Goal: Transaction & Acquisition: Purchase product/service

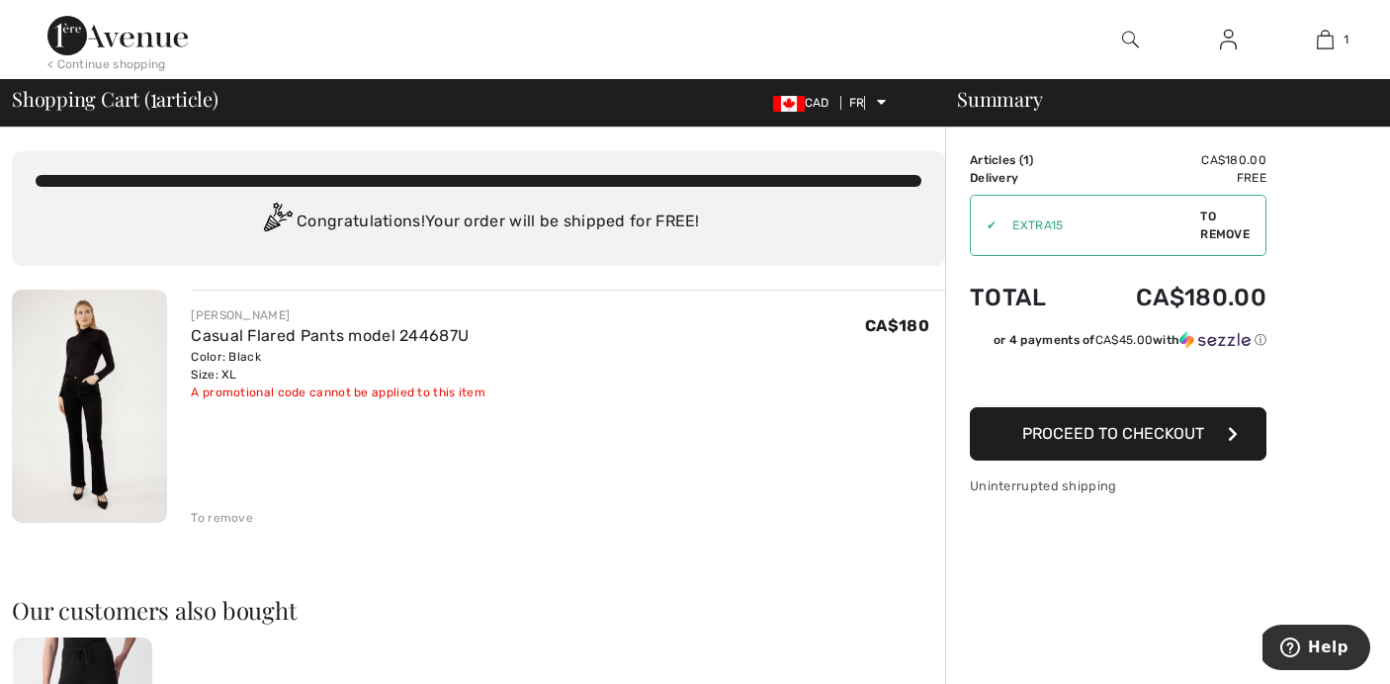
click at [1127, 434] on font "Proceed to checkout" at bounding box center [1113, 433] width 182 height 19
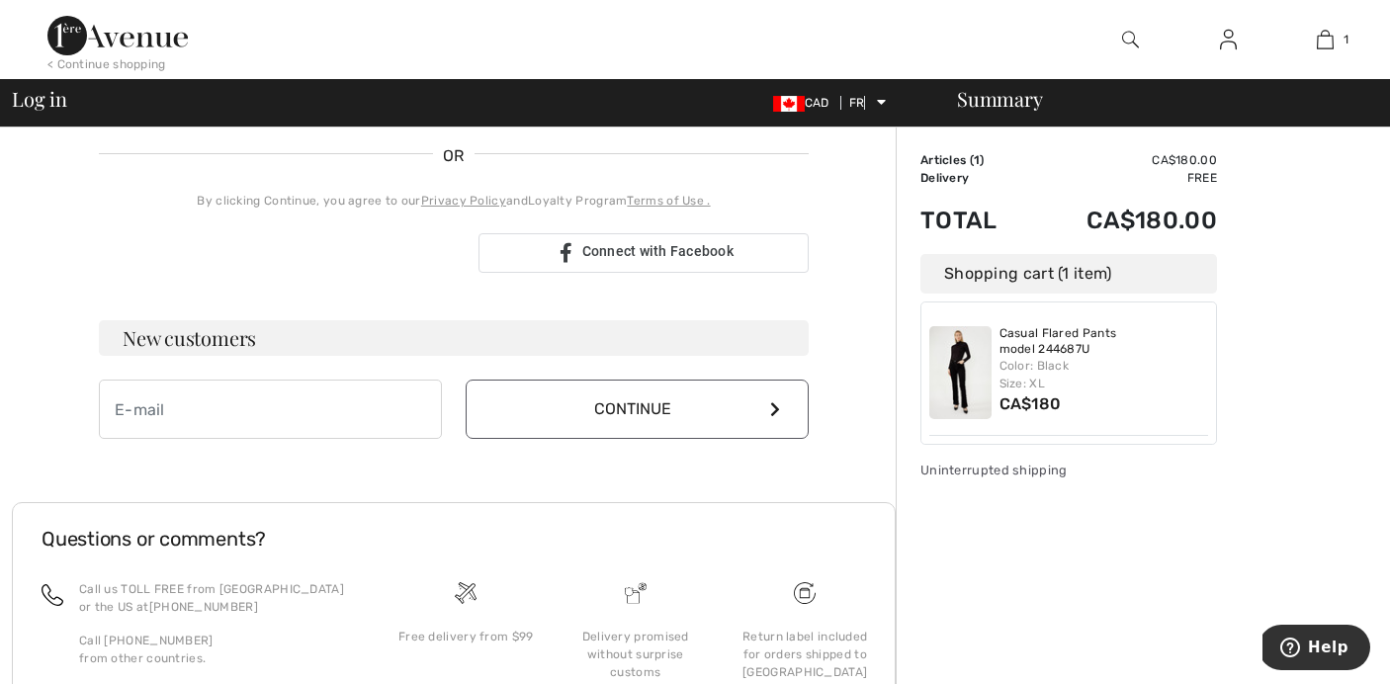
scroll to position [430, 0]
click at [280, 400] on input "email" at bounding box center [270, 408] width 343 height 59
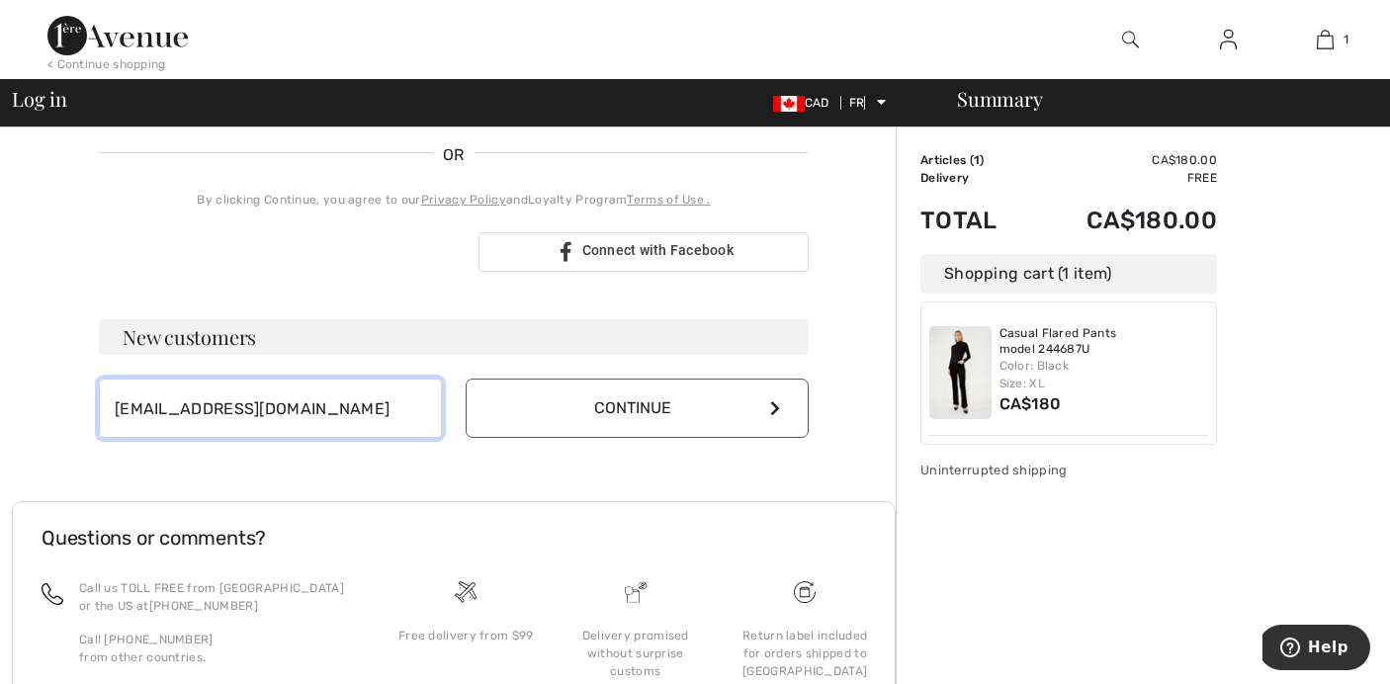
type input "[EMAIL_ADDRESS][DOMAIN_NAME]"
click at [582, 417] on button "Continue" at bounding box center [636, 408] width 343 height 59
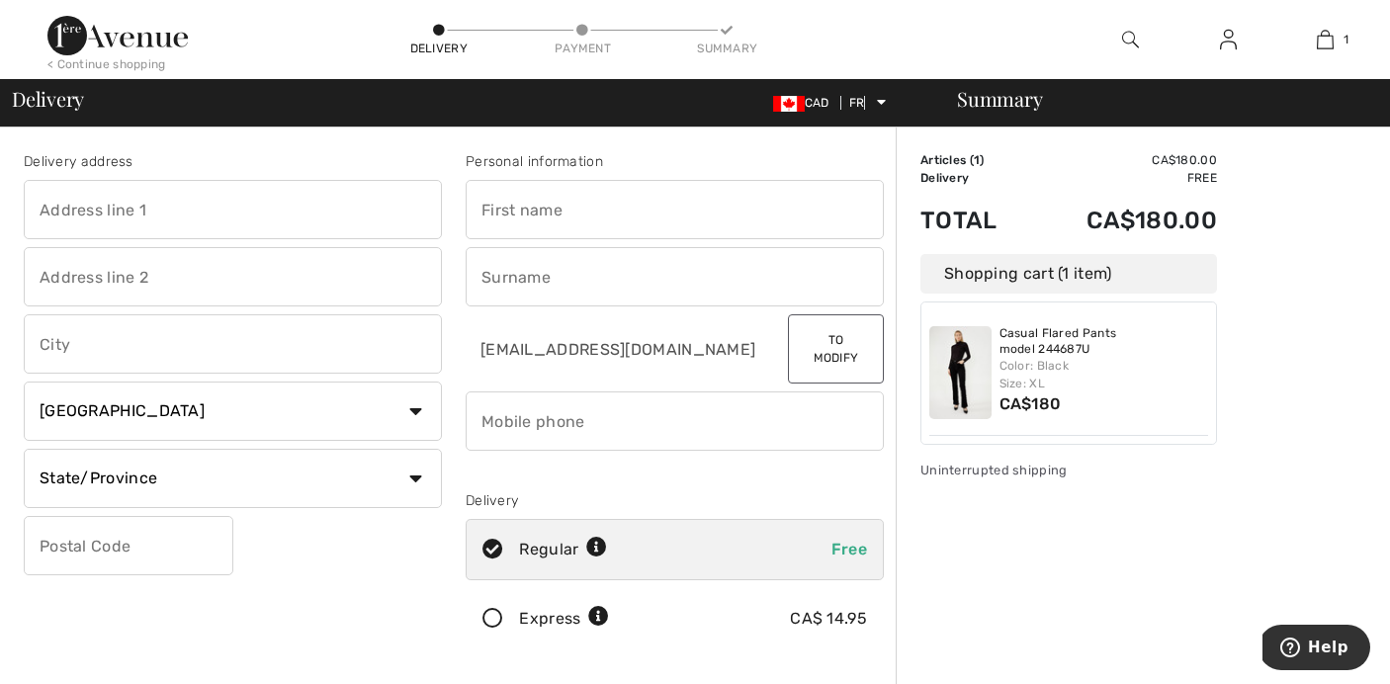
scroll to position [5, 0]
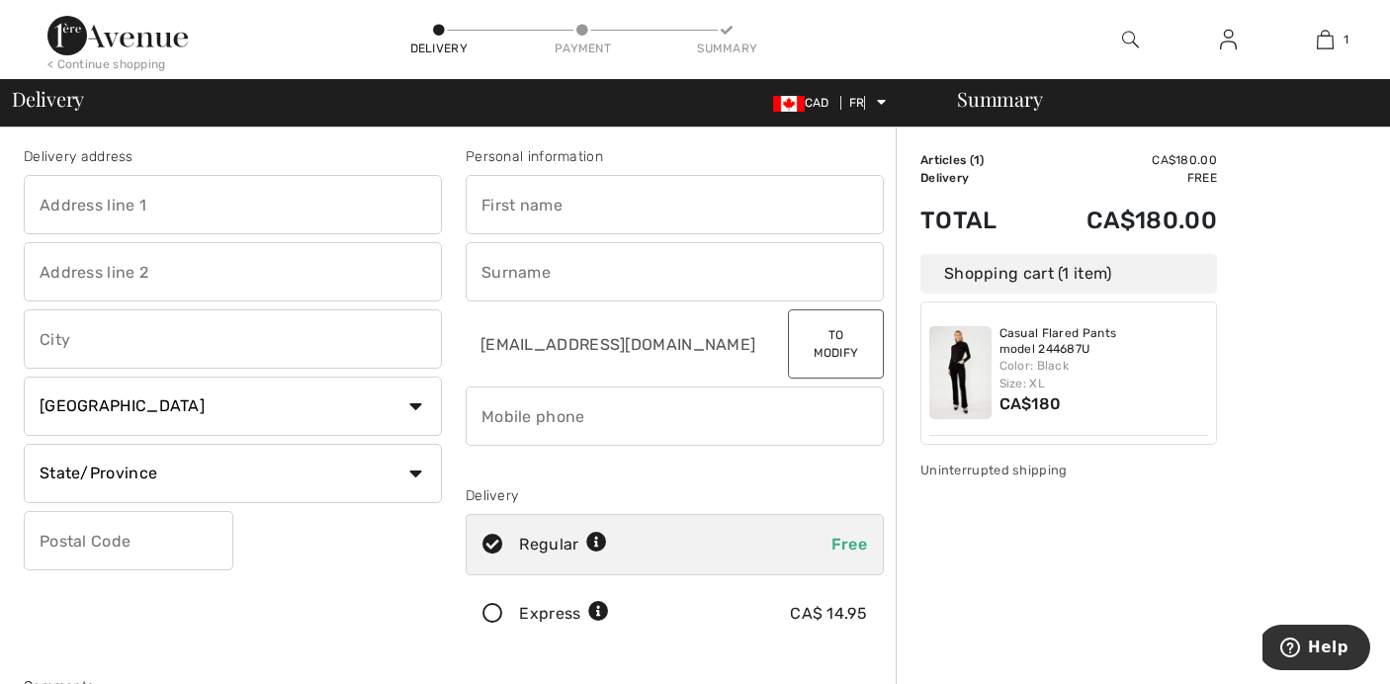
click at [158, 210] on input "text" at bounding box center [233, 204] width 418 height 59
type input "1209-10 Queens Quay West"
click at [84, 346] on input "text" at bounding box center [233, 338] width 418 height 59
type input "Toronto"
click at [188, 477] on select "State/Province Alberta British Columbia Prince Edward Island Manitoba New Bruns…" at bounding box center [233, 473] width 418 height 59
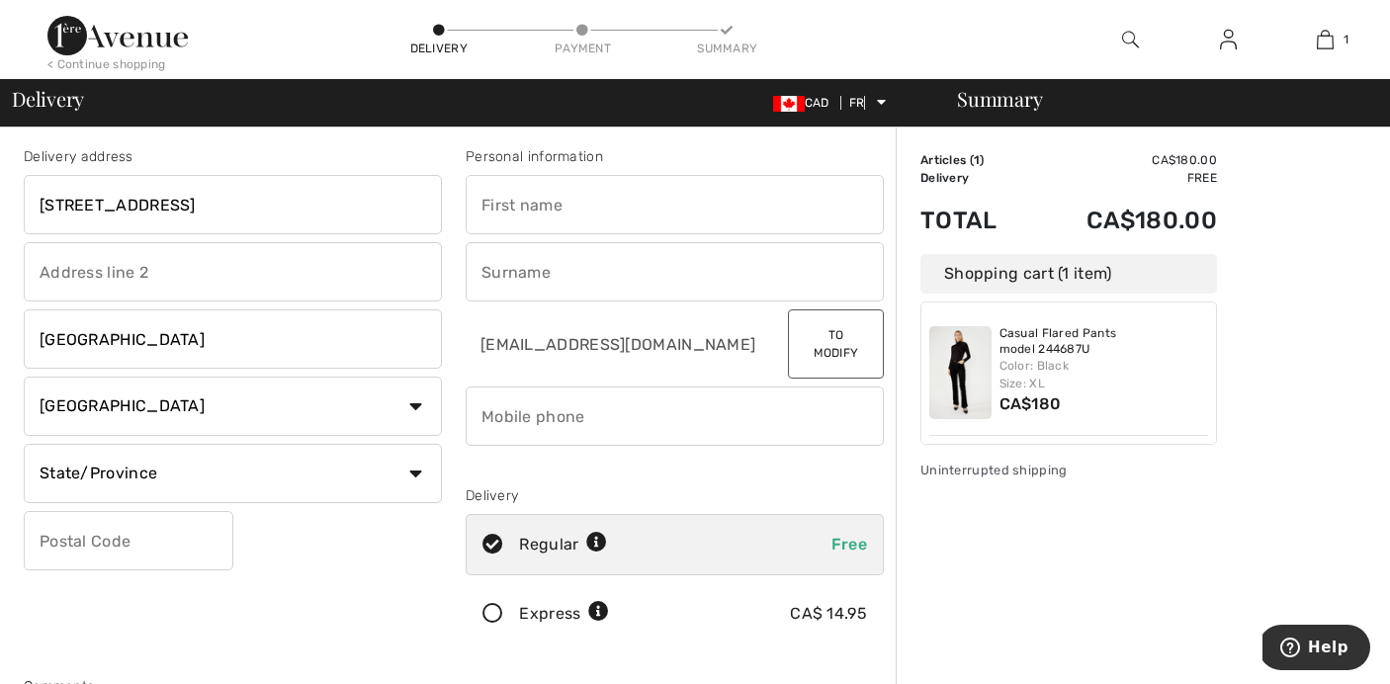
select select "ON"
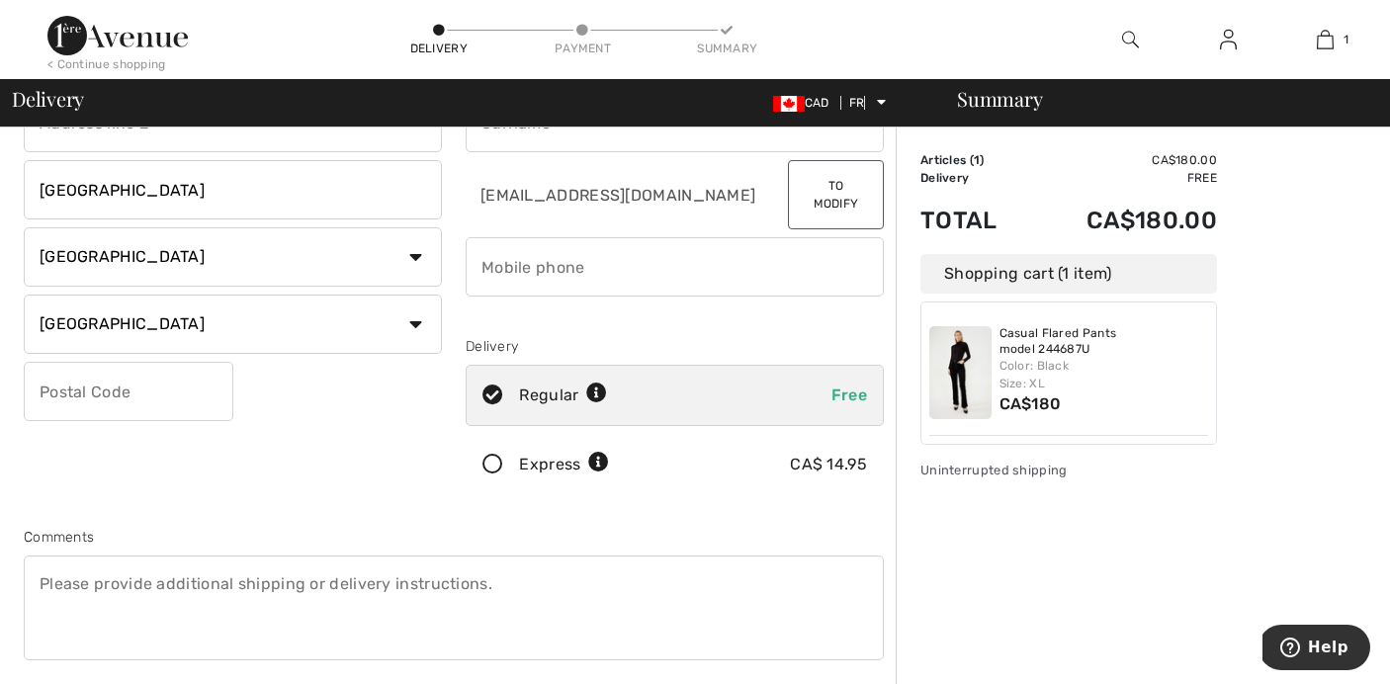
scroll to position [155, 0]
click at [83, 399] on input "text" at bounding box center [129, 390] width 210 height 59
type input "M5J2R9"
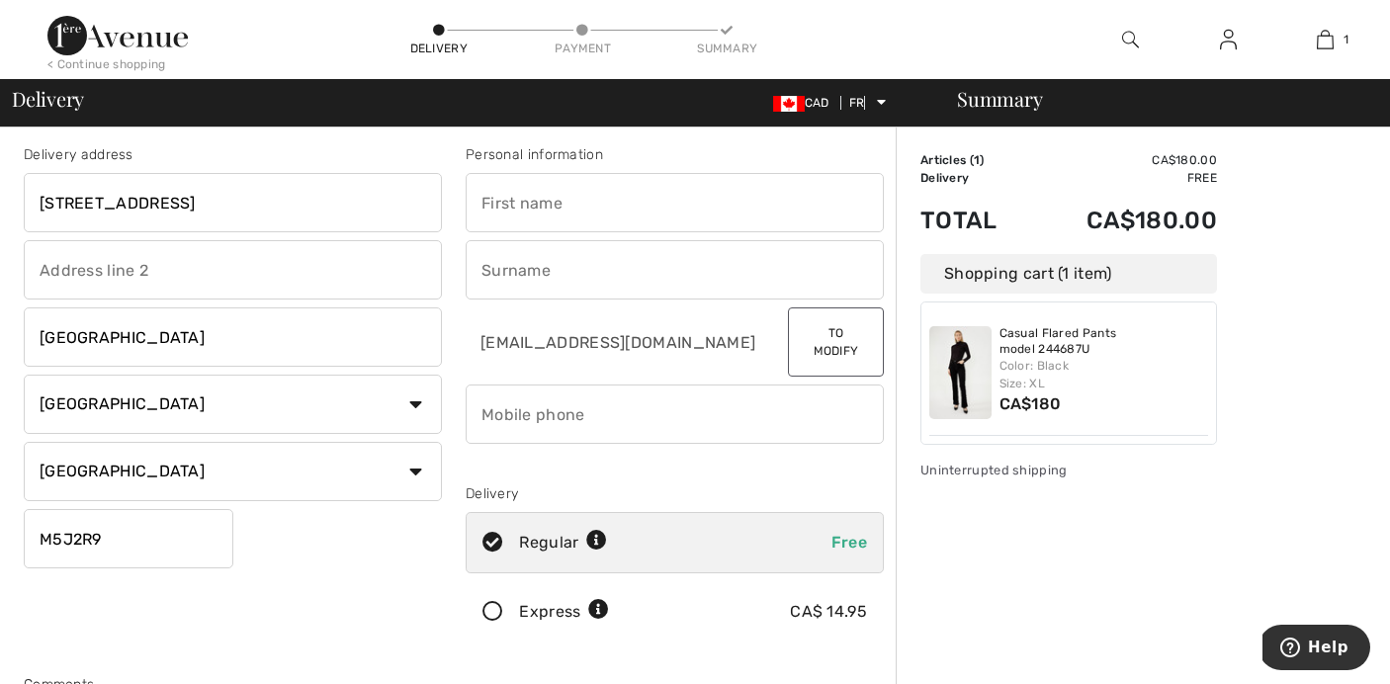
scroll to position [0, 0]
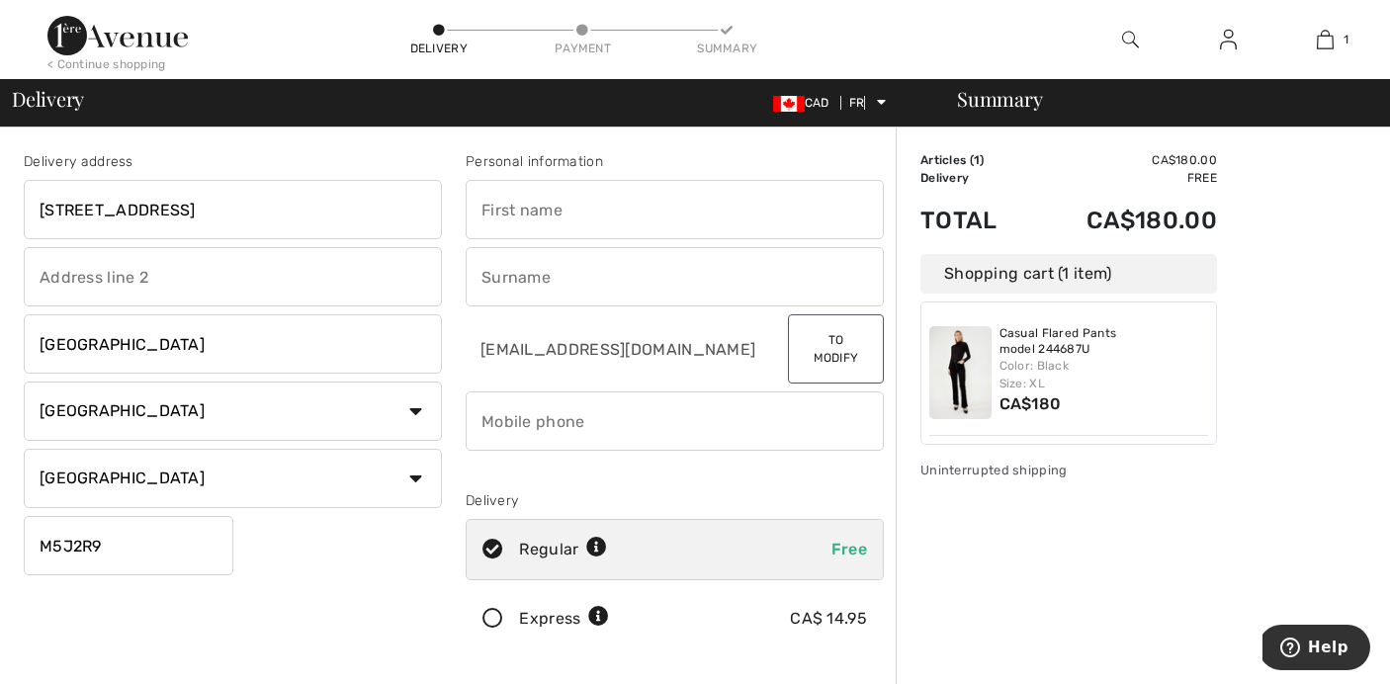
click at [524, 223] on input "text" at bounding box center [674, 209] width 418 height 59
type input "Susan"
click at [552, 286] on input "text" at bounding box center [674, 276] width 418 height 59
type input "Campbell"
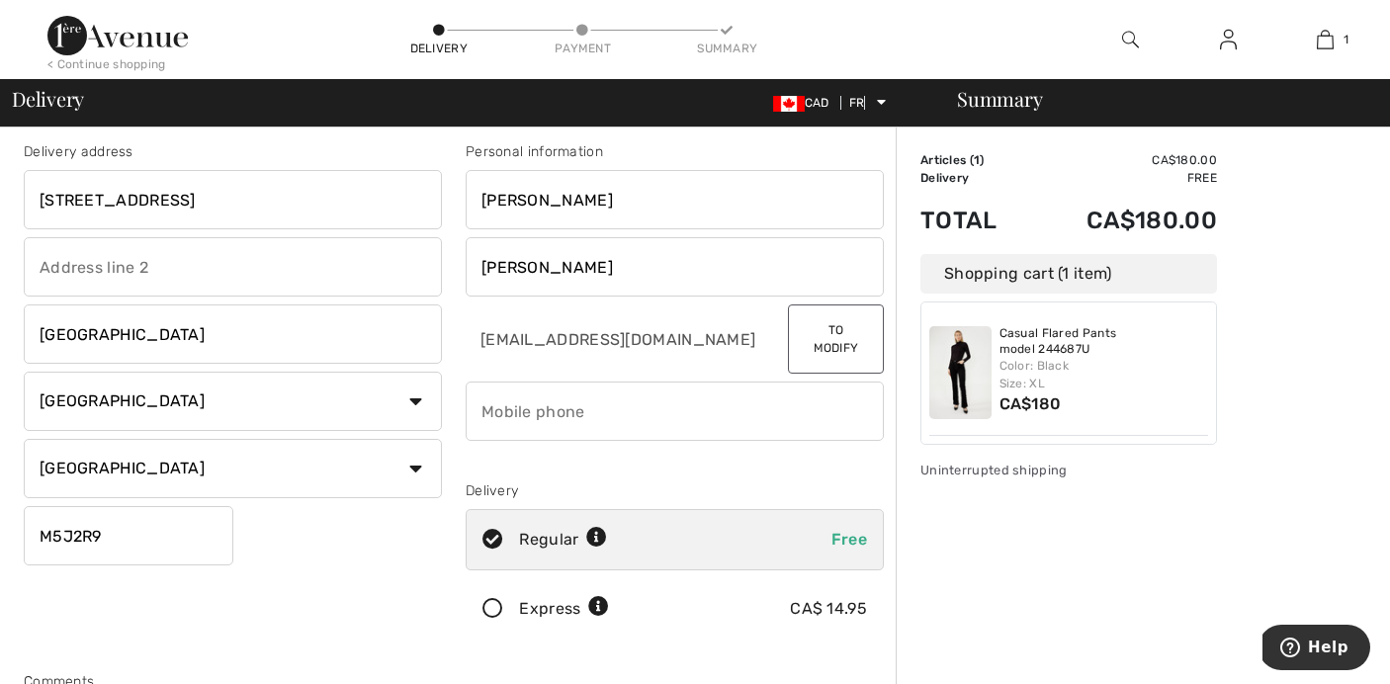
click at [562, 416] on input "phone" at bounding box center [674, 410] width 418 height 59
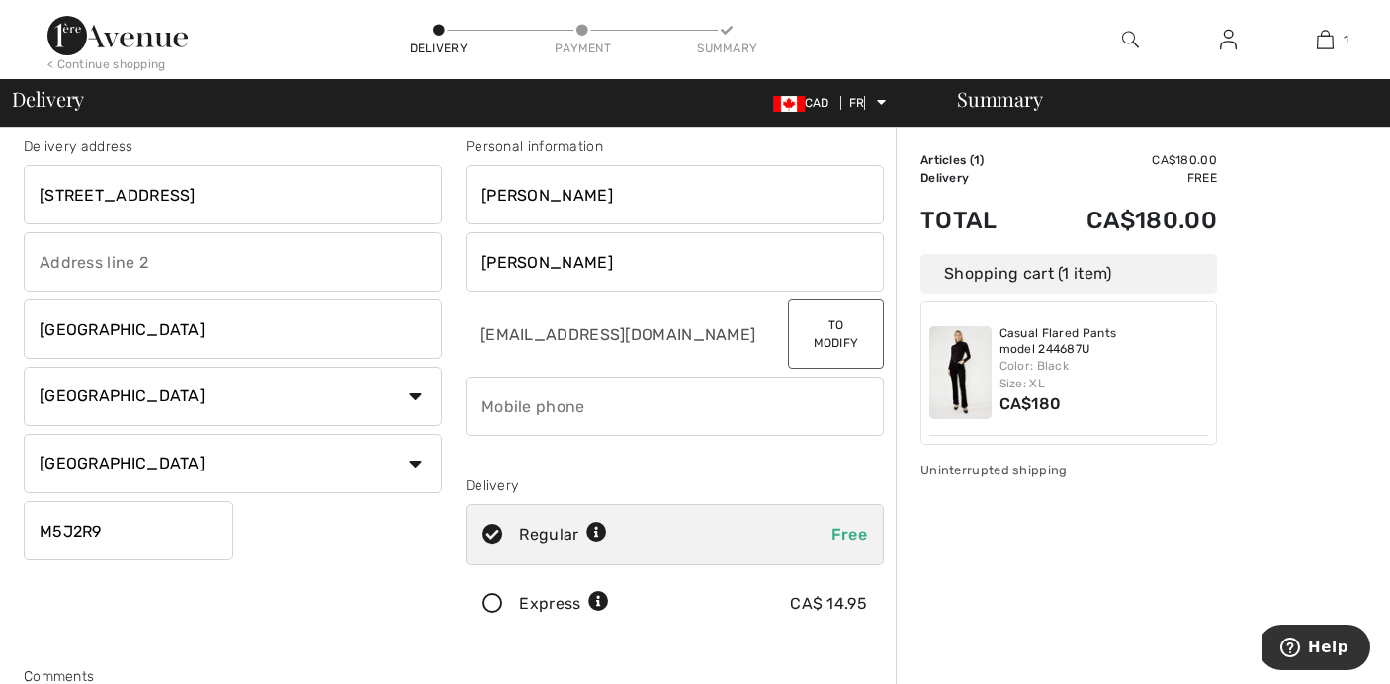
click at [561, 416] on input "phone" at bounding box center [674, 406] width 418 height 59
type input "5194766819"
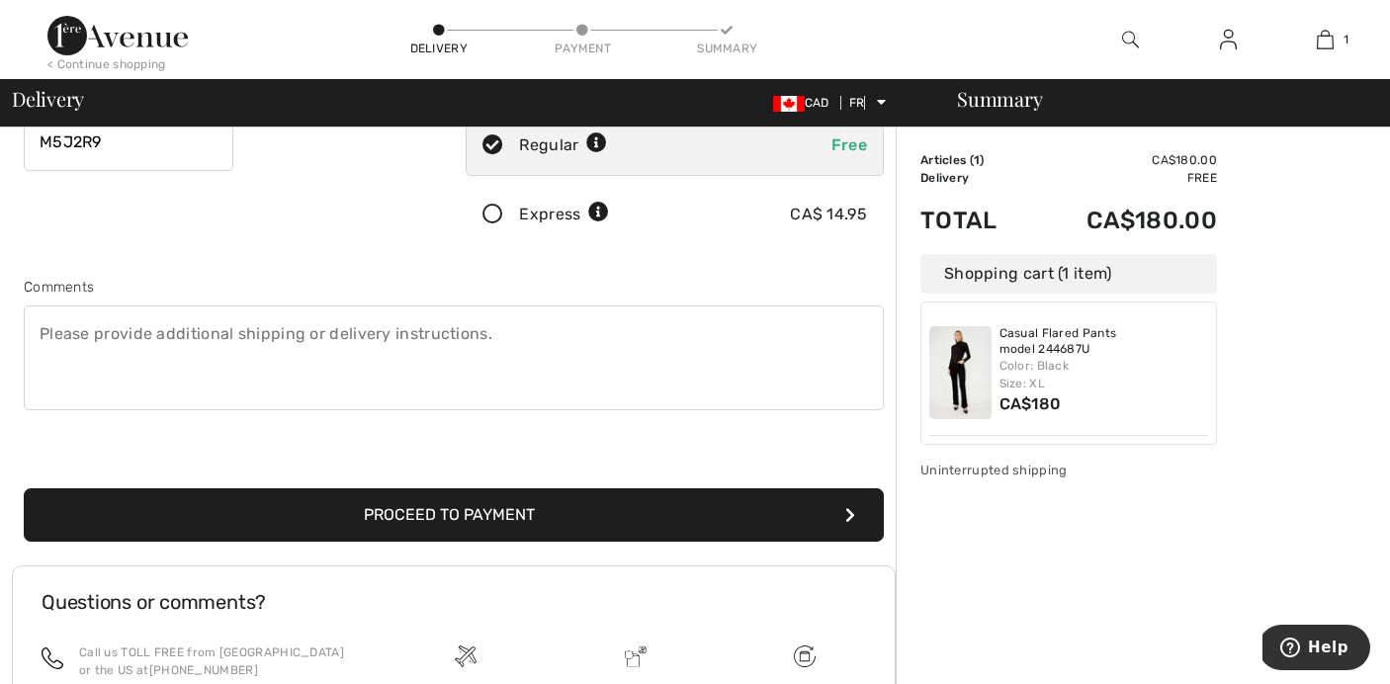
scroll to position [408, 0]
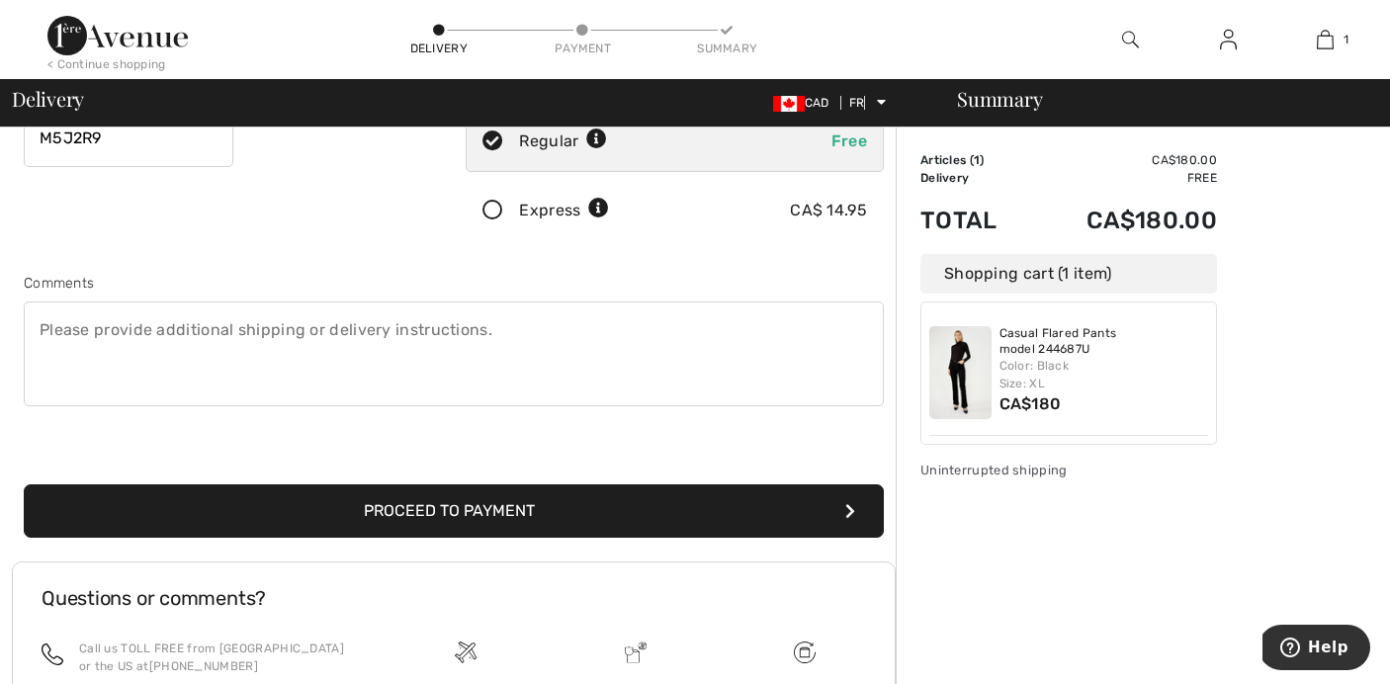
click at [490, 505] on font "Proceed to payment" at bounding box center [449, 510] width 171 height 19
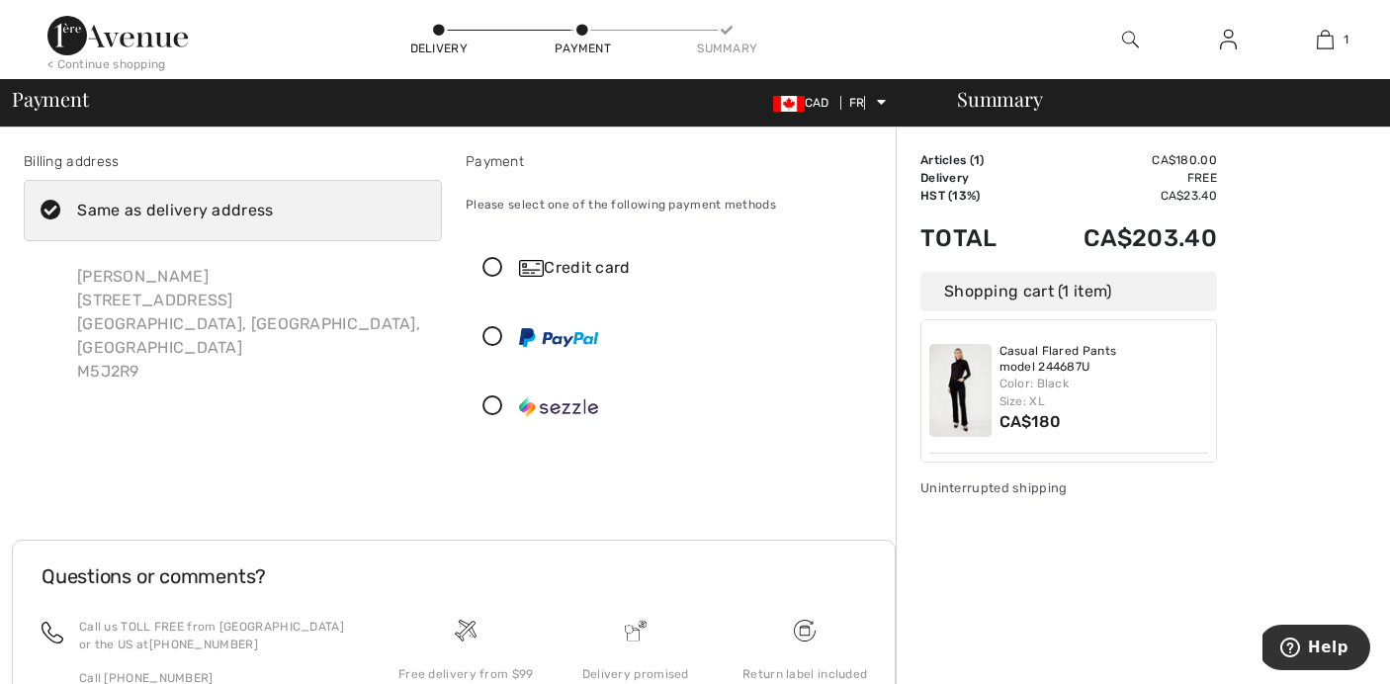
click at [44, 211] on icon at bounding box center [51, 211] width 52 height 21
click at [274, 211] on input "Same as delivery address" at bounding box center [280, 210] width 13 height 59
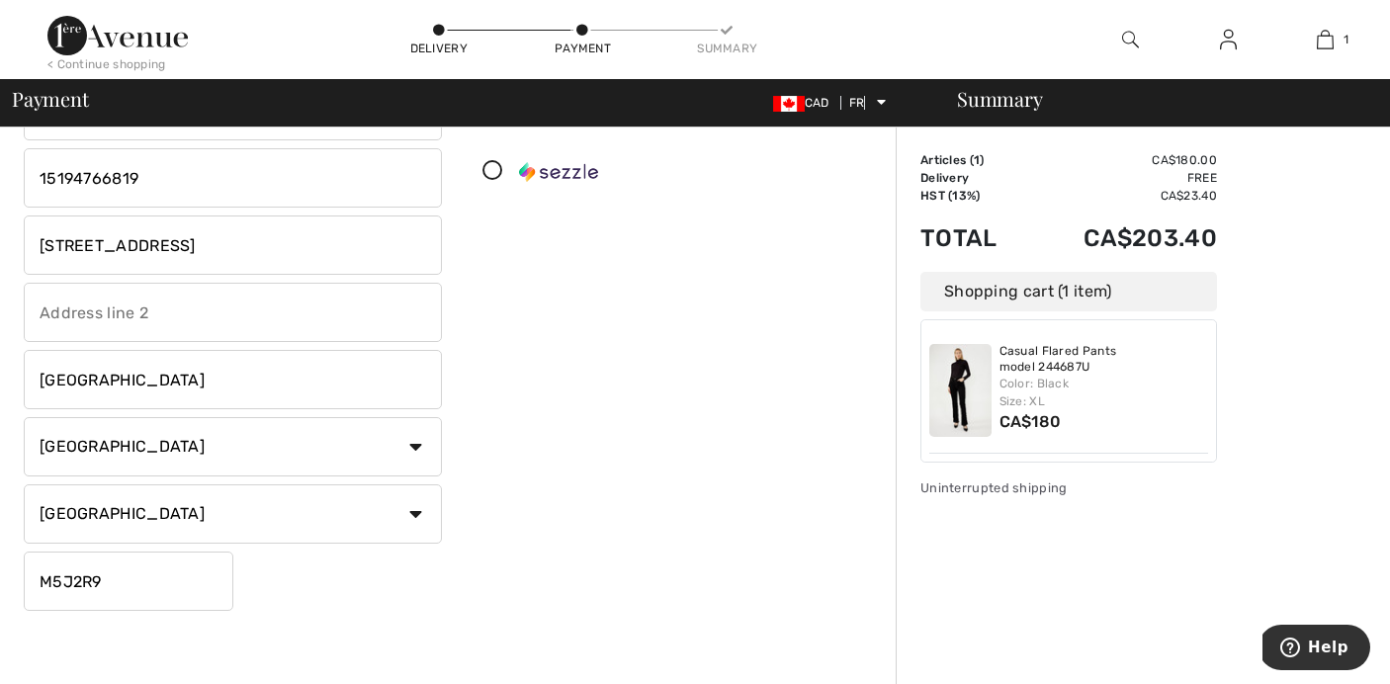
scroll to position [234, 0]
checkbox input "false"
drag, startPoint x: 269, startPoint y: 246, endPoint x: 34, endPoint y: 245, distance: 235.2
click at [35, 245] on input "1209-10 Queens Quay West" at bounding box center [233, 245] width 418 height 59
type input "380 Lynden Crescent"
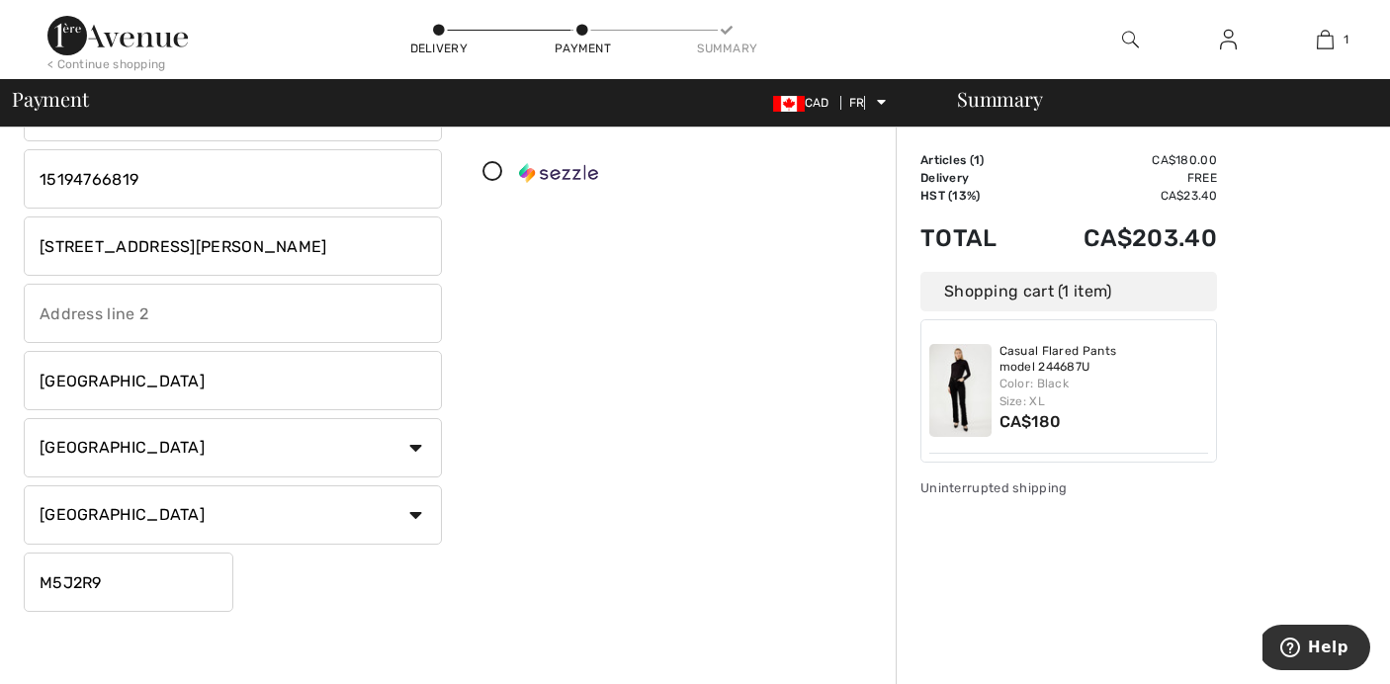
type input "London"
click at [328, 606] on div "Susan Campbell 380 Lynden Crescent London Pays Canada États-Unis Afghanistan Af…" at bounding box center [233, 313] width 418 height 597
click at [235, 578] on div "Susan Campbell 380 Lynden Crescent London Pays Canada États-Unis Afghanistan Af…" at bounding box center [233, 313] width 418 height 597
click at [201, 585] on input "N6K2H9" at bounding box center [129, 581] width 210 height 59
type input "N6K2H9"
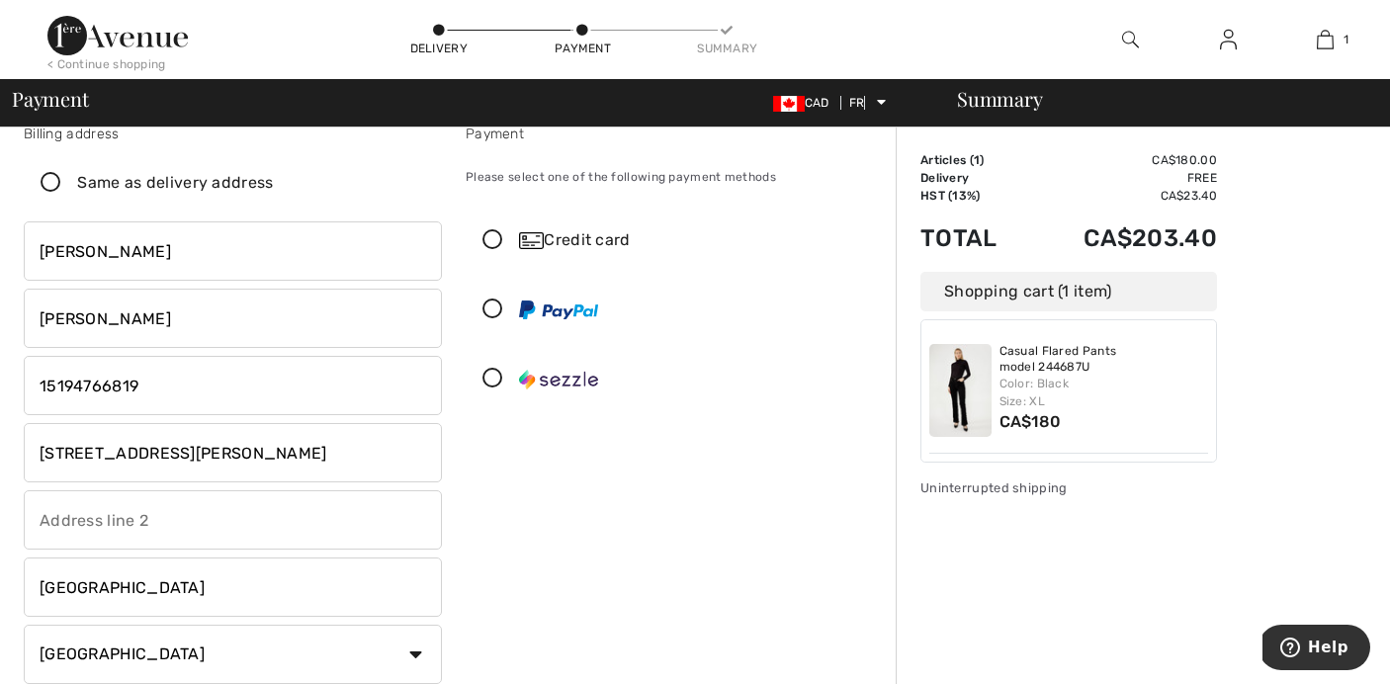
scroll to position [0, 0]
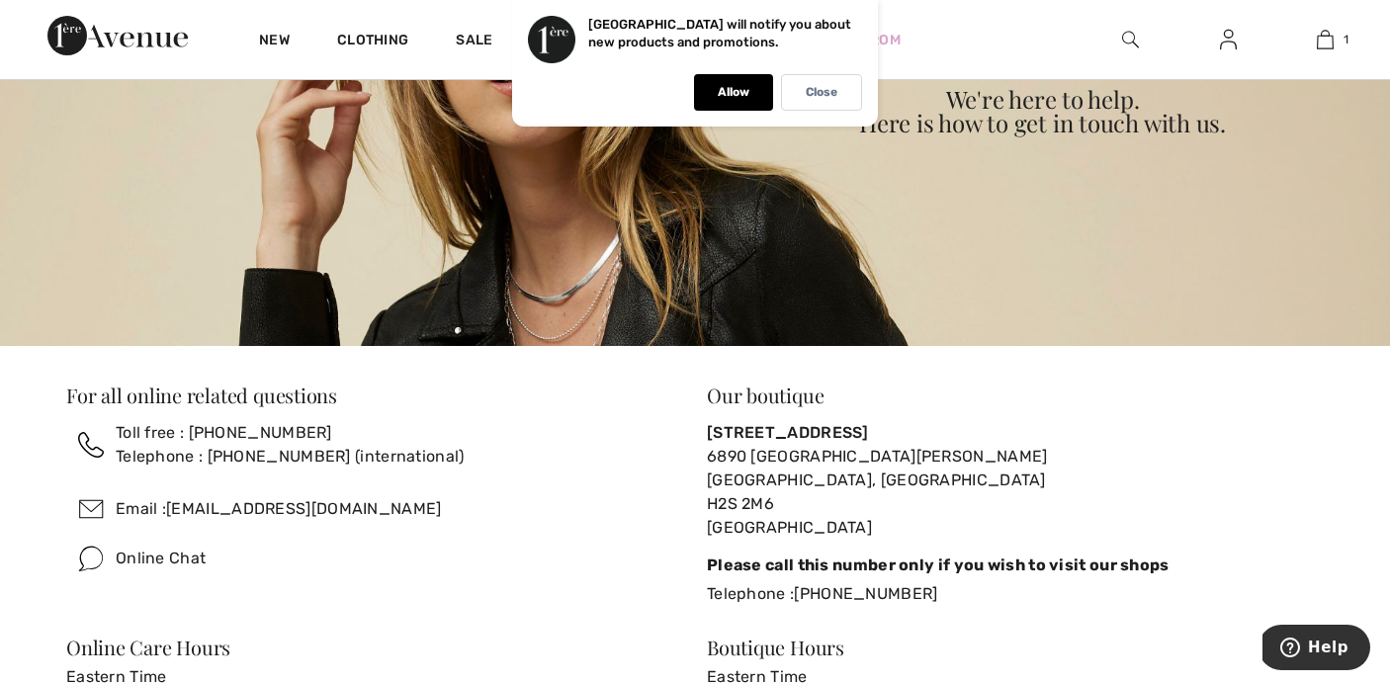
scroll to position [311, 0]
